Goal: Complete application form

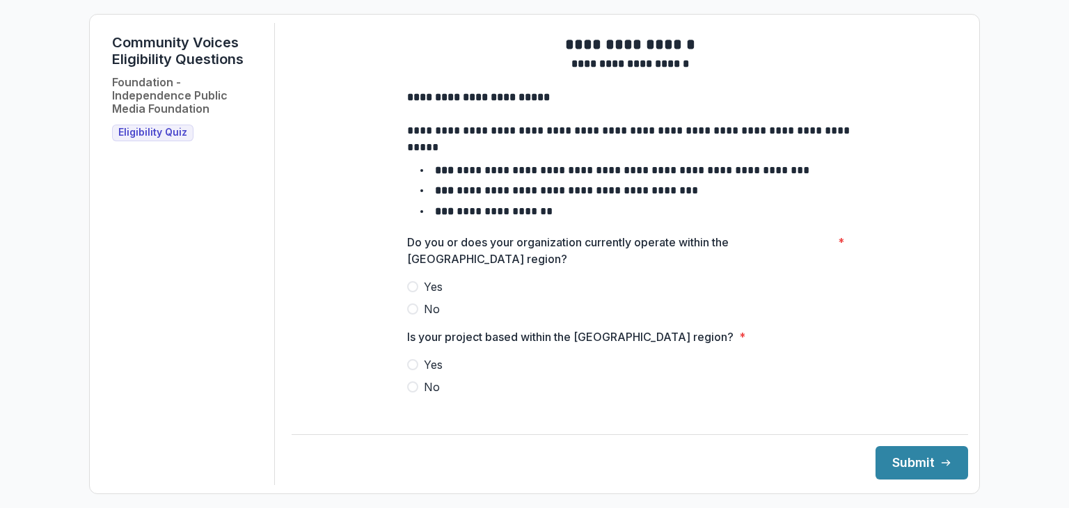
click at [418, 295] on label "Yes" at bounding box center [630, 286] width 446 height 17
click at [417, 373] on label "Yes" at bounding box center [630, 364] width 446 height 17
click at [903, 463] on button "Submit" at bounding box center [922, 462] width 93 height 33
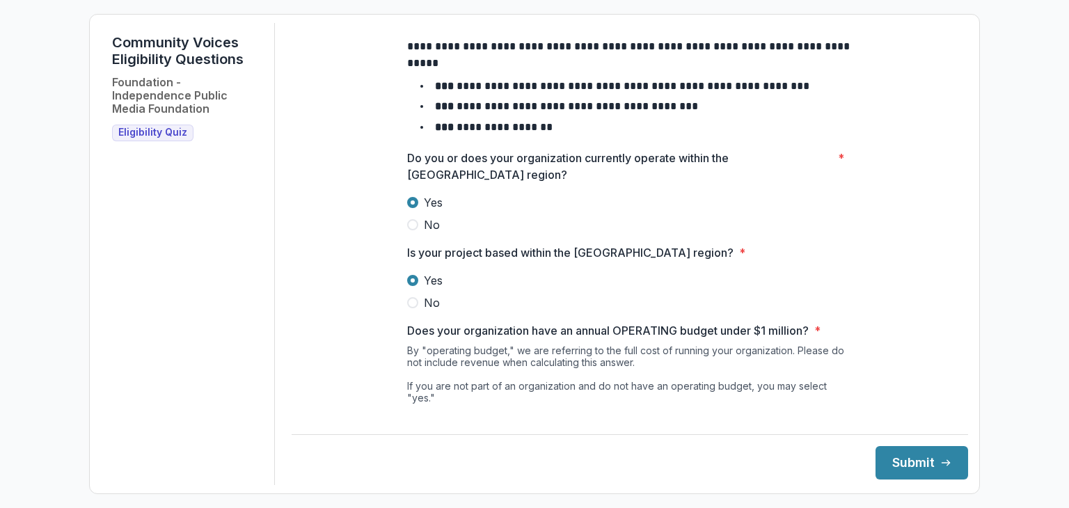
click at [753, 288] on label "Yes" at bounding box center [630, 280] width 446 height 17
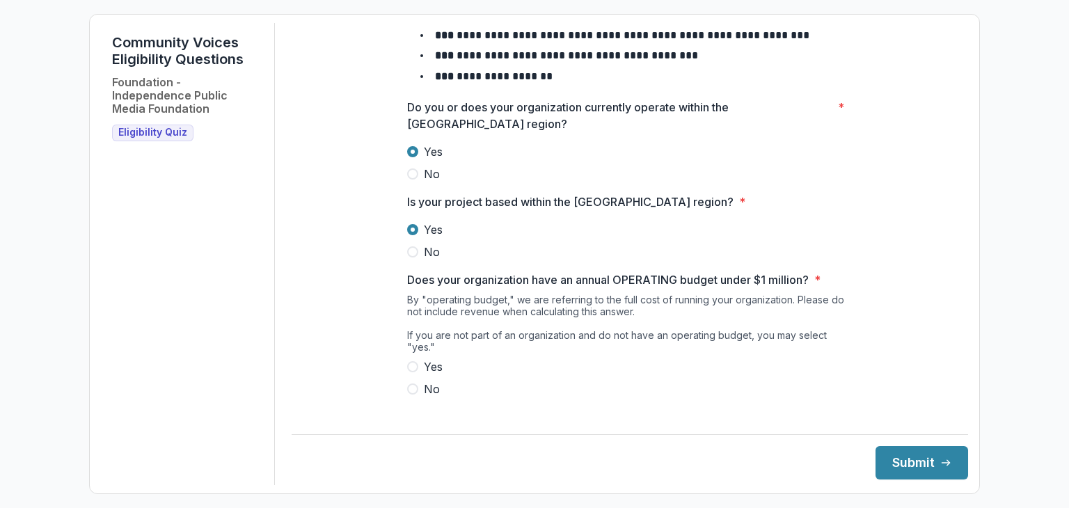
scroll to position [215, 0]
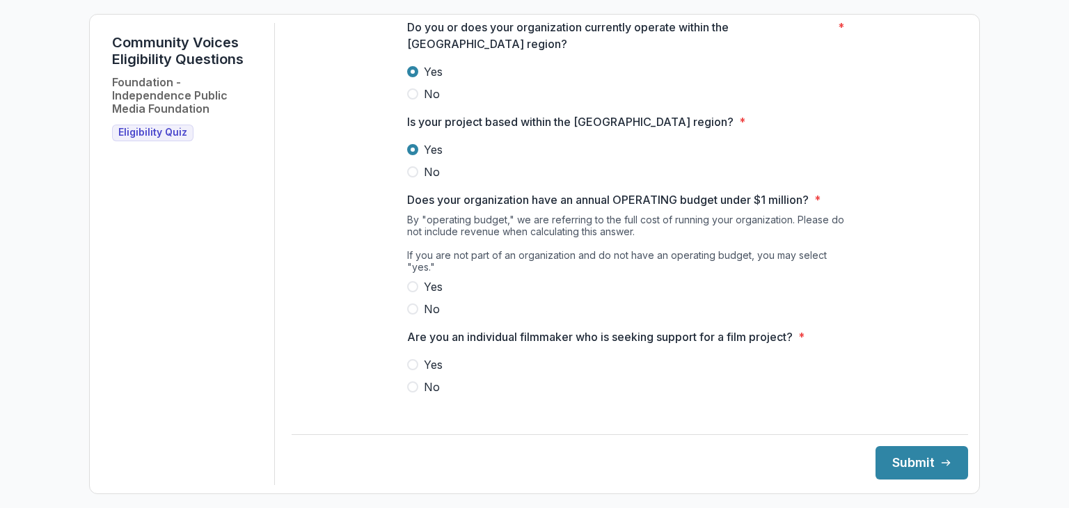
click at [411, 287] on span at bounding box center [412, 286] width 11 height 11
click at [416, 388] on label "No" at bounding box center [630, 387] width 446 height 17
click at [897, 471] on button "Submit" at bounding box center [922, 462] width 93 height 33
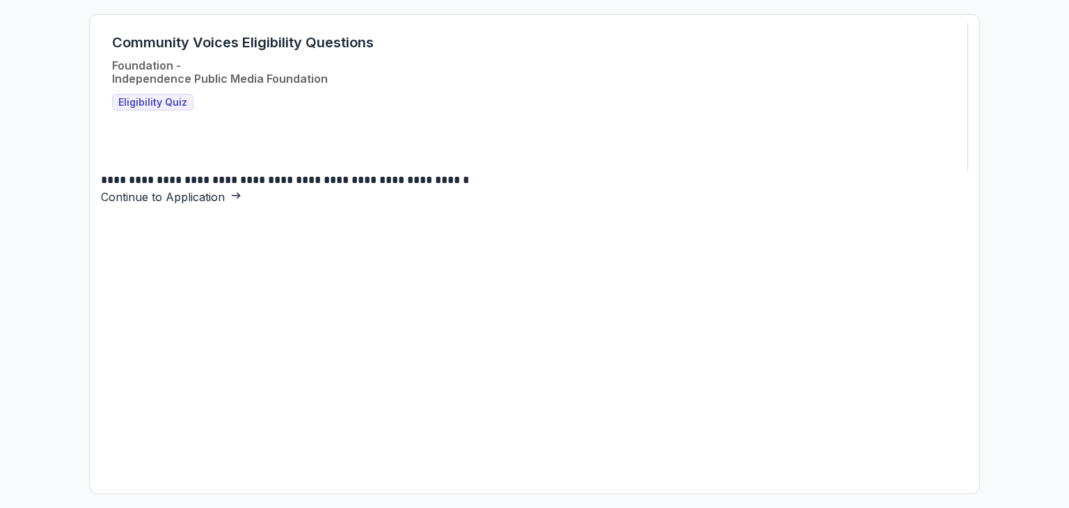
click at [242, 204] on link "Continue to Application" at bounding box center [171, 197] width 141 height 14
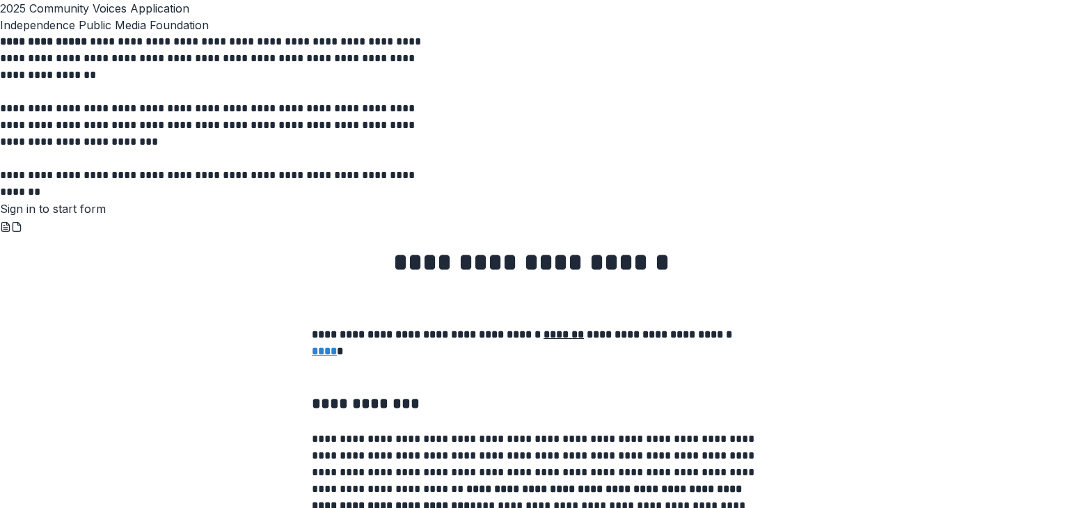
scroll to position [1757, 0]
drag, startPoint x: 343, startPoint y: 65, endPoint x: 549, endPoint y: 175, distance: 233.0
drag, startPoint x: 549, startPoint y: 175, endPoint x: 338, endPoint y: 57, distance: 240.9
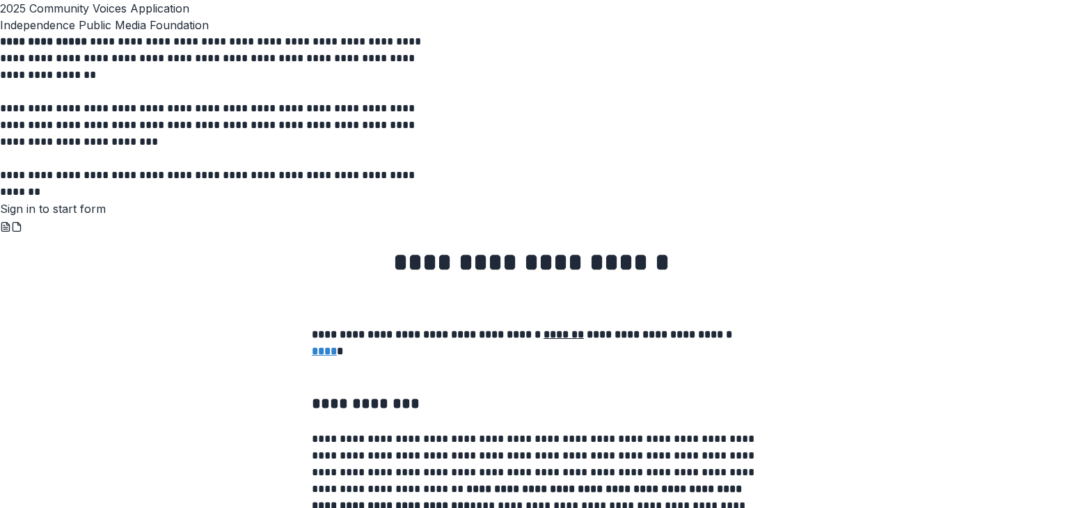
drag, startPoint x: 309, startPoint y: 27, endPoint x: 638, endPoint y: 312, distance: 435.4
copy div "**********"
